Goal: Information Seeking & Learning: Learn about a topic

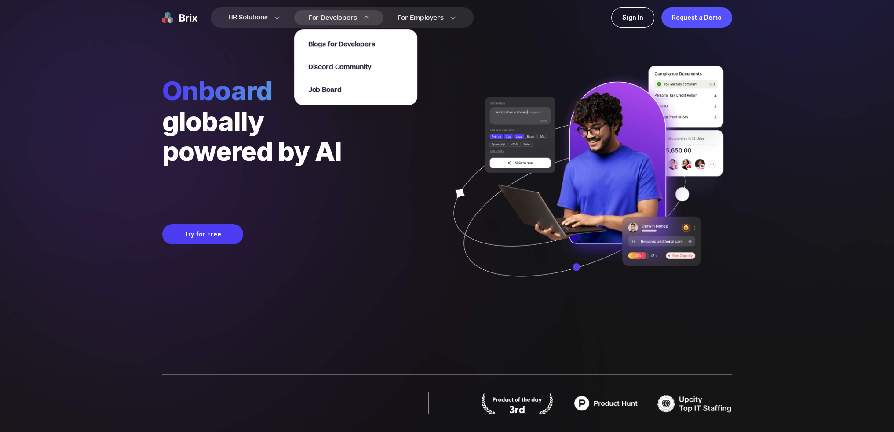
click at [353, 21] on section "Blogs for Developers Discord Community Job Board" at bounding box center [355, 63] width 123 height 84
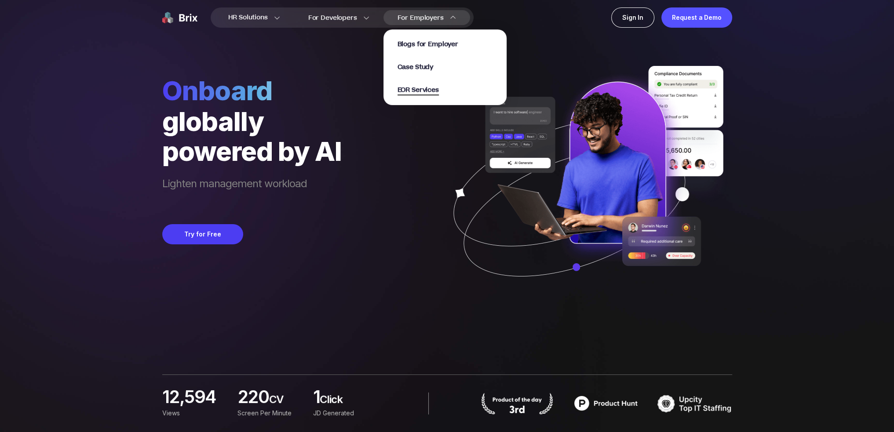
click at [419, 91] on span "EOR Services" at bounding box center [417, 90] width 41 height 10
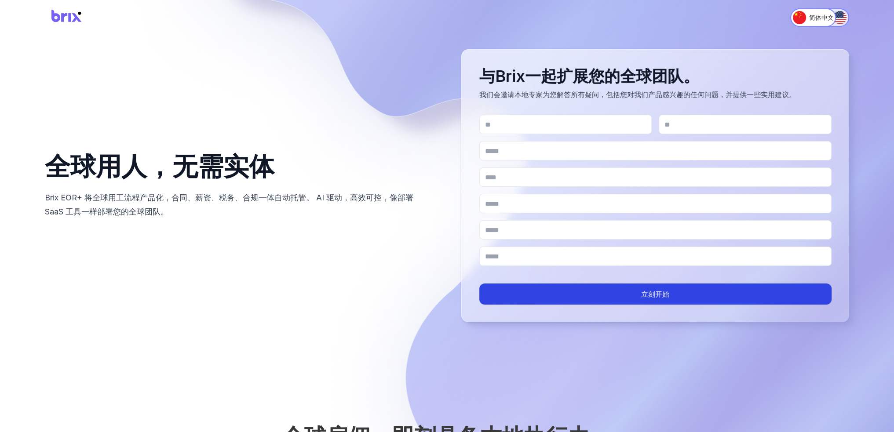
click at [841, 21] on img "Switch to English" at bounding box center [839, 17] width 13 height 13
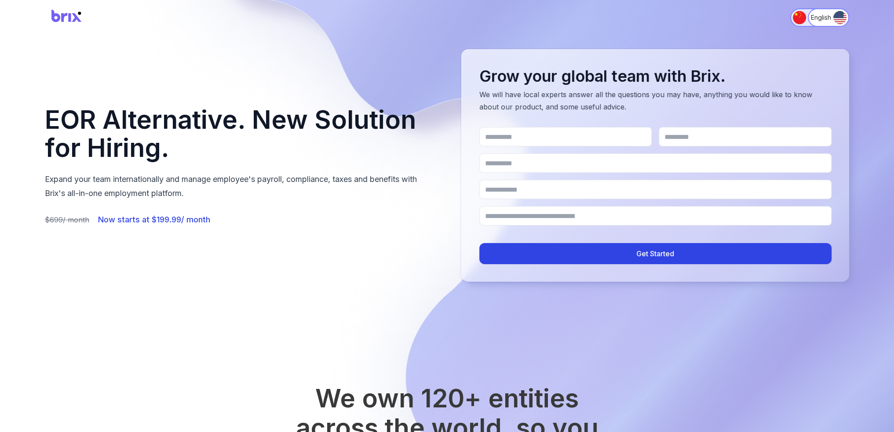
click at [795, 16] on img "Switch to 简体中文" at bounding box center [799, 17] width 13 height 13
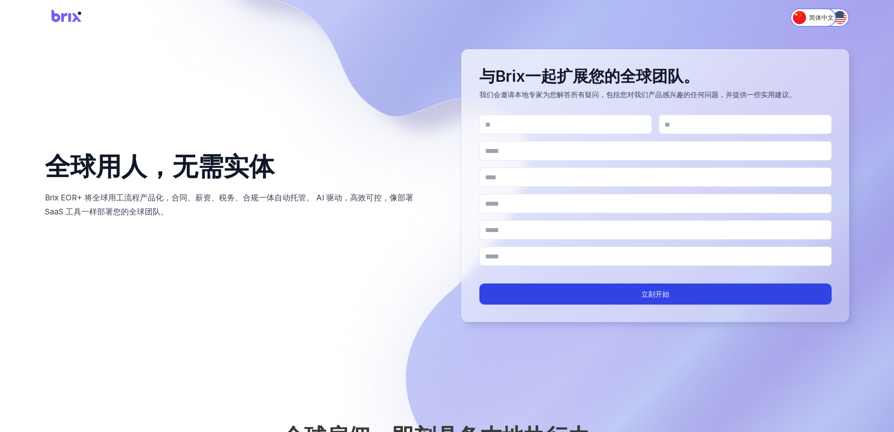
click at [52, 10] on img at bounding box center [67, 17] width 44 height 23
click at [837, 18] on img "Switch to English" at bounding box center [839, 17] width 13 height 13
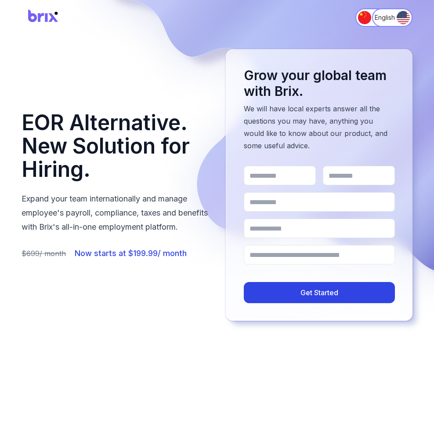
click at [229, 31] on div "简体中文 English" at bounding box center [217, 17] width 434 height 35
click at [360, 21] on img "Switch to 简体中文" at bounding box center [364, 17] width 13 height 13
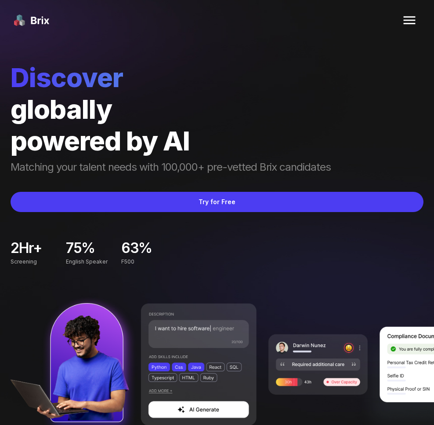
click at [407, 19] on img at bounding box center [409, 20] width 21 height 21
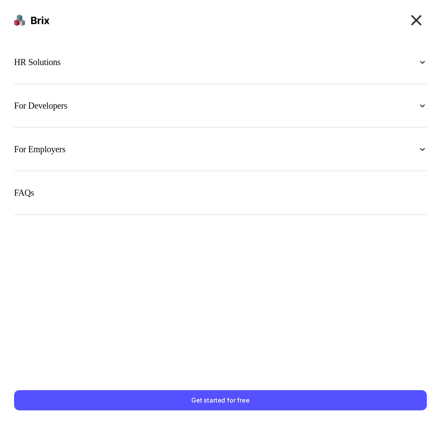
click at [251, 70] on section "HR Solutions Recruiter HR Assistant Global Talent Network Onboarding Manager Pe…" at bounding box center [220, 62] width 413 height 44
click at [419, 63] on img at bounding box center [422, 62] width 9 height 9
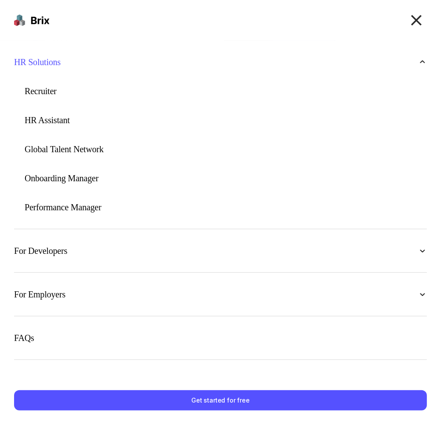
click at [162, 256] on div "For Developers" at bounding box center [220, 250] width 413 height 15
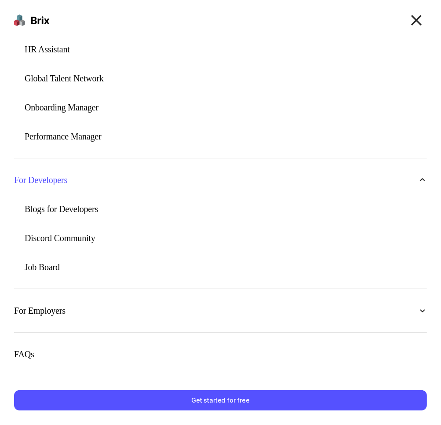
click at [160, 308] on div "For Employers" at bounding box center [220, 310] width 413 height 15
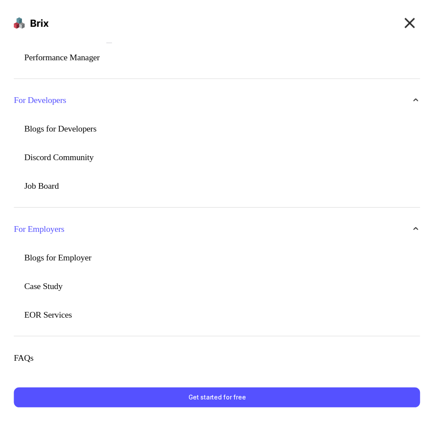
scroll to position [158, 0]
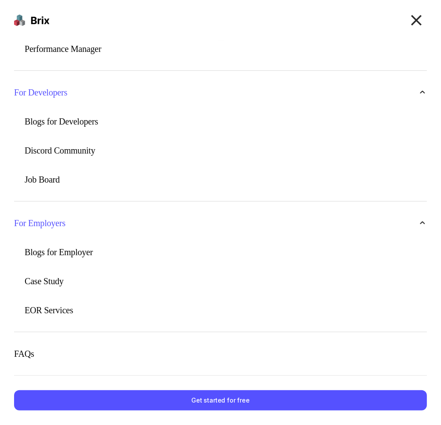
click at [58, 309] on p "EOR Services" at bounding box center [49, 310] width 48 height 9
